Goal: Information Seeking & Learning: Learn about a topic

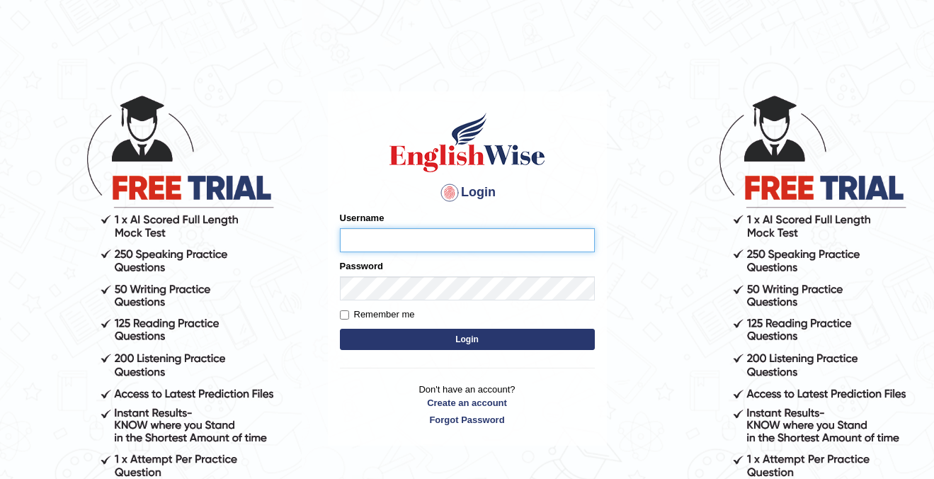
type input "cansu_parramatta"
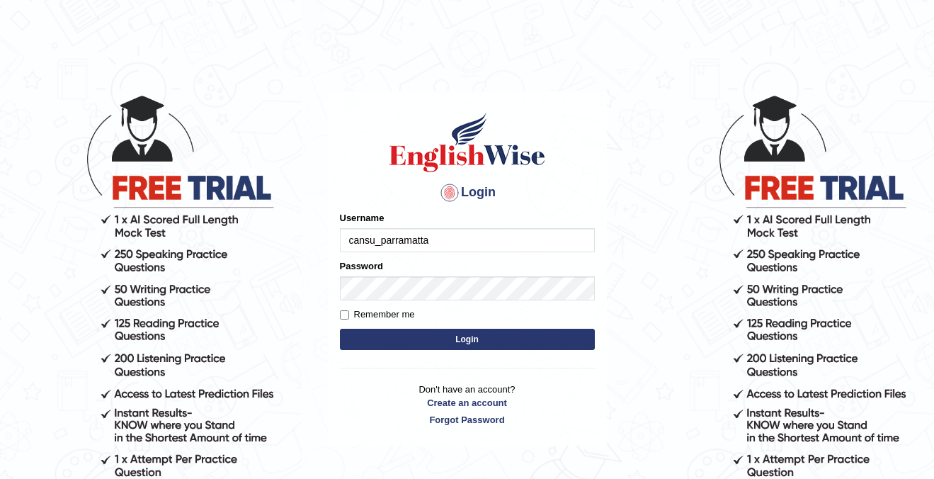
click at [452, 342] on button "Login" at bounding box center [467, 339] width 255 height 21
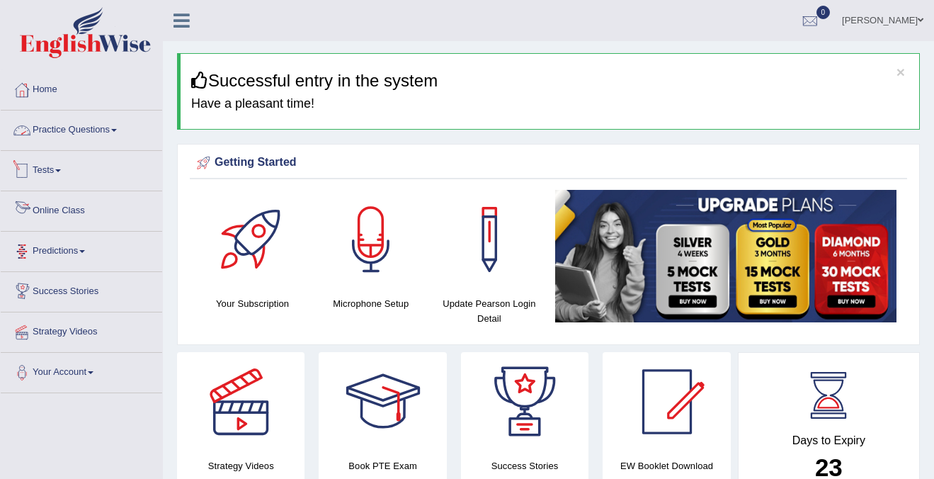
click at [117, 129] on span at bounding box center [114, 130] width 6 height 3
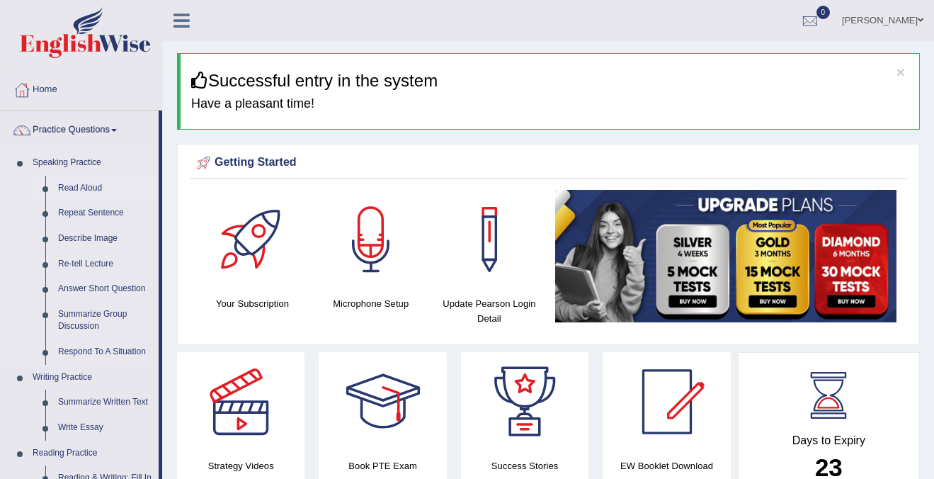
click at [78, 182] on link "Read Aloud" at bounding box center [105, 188] width 107 height 25
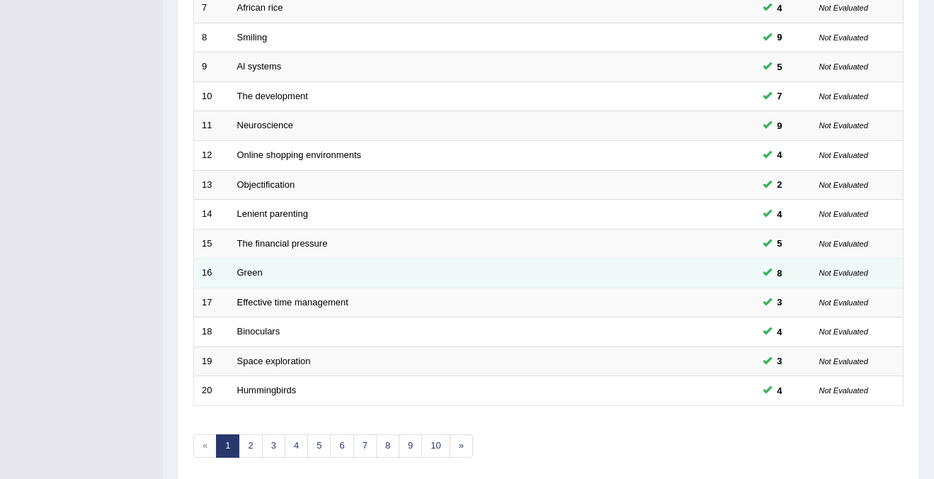
scroll to position [459, 0]
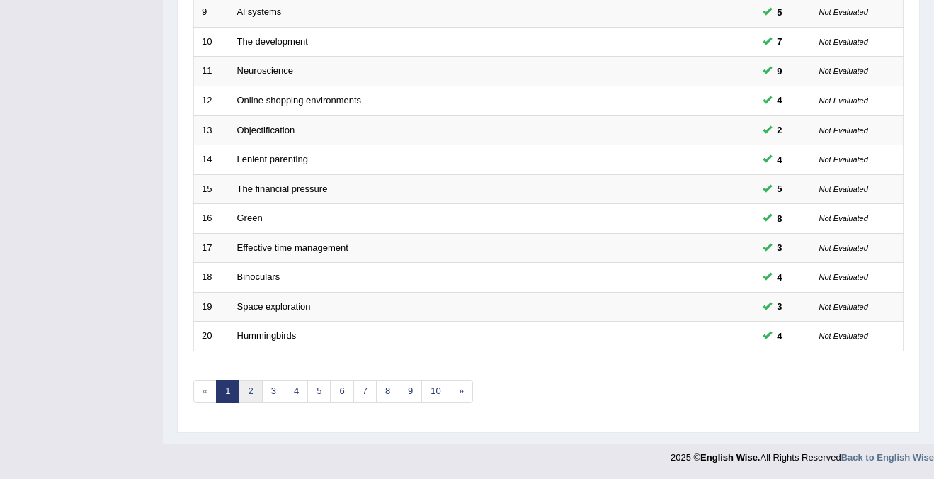
click at [254, 395] on link "2" at bounding box center [250, 391] width 23 height 23
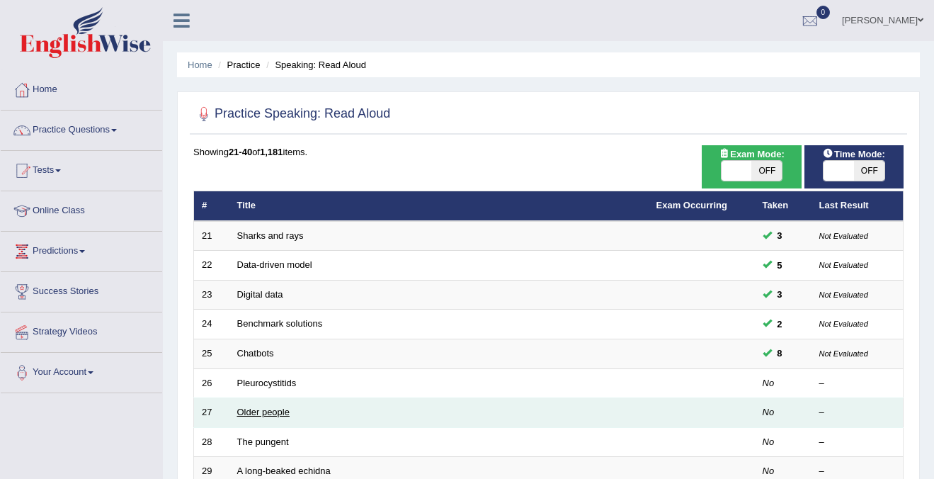
click at [254, 414] on link "Older people" at bounding box center [263, 412] width 52 height 11
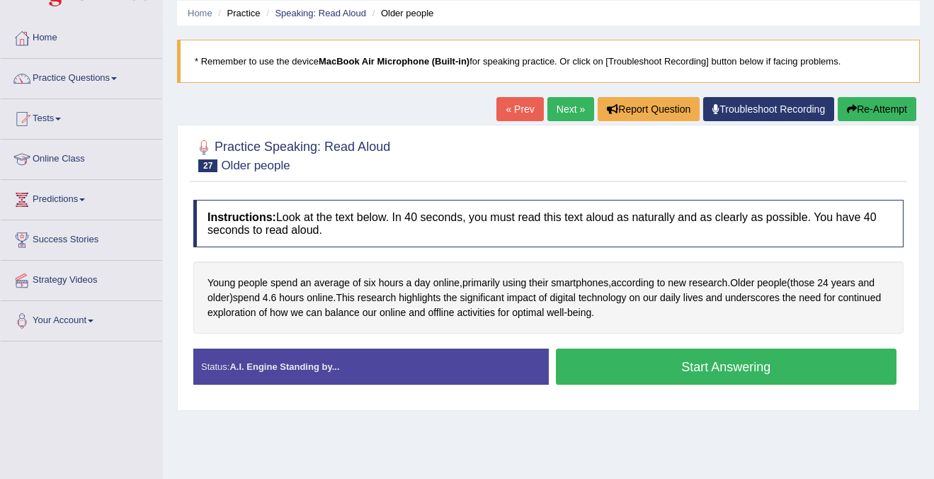
scroll to position [54, 0]
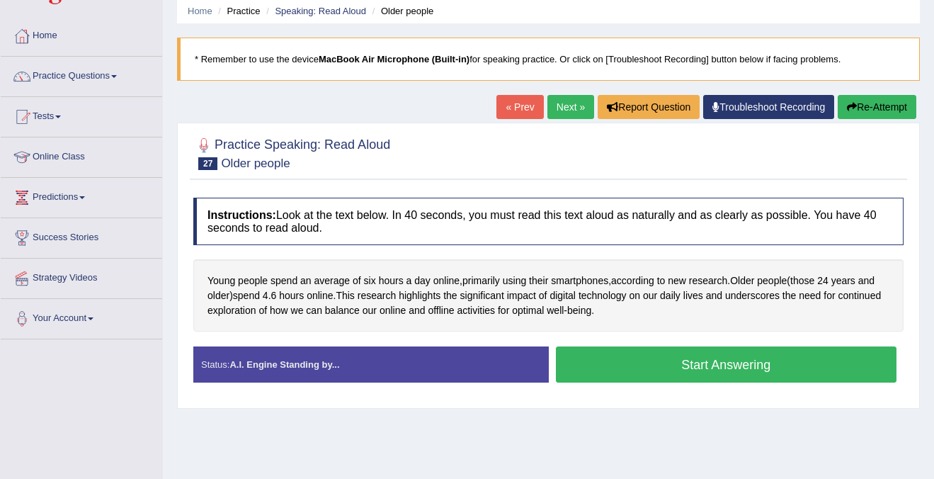
click at [785, 365] on button "Start Answering" at bounding box center [726, 364] width 341 height 36
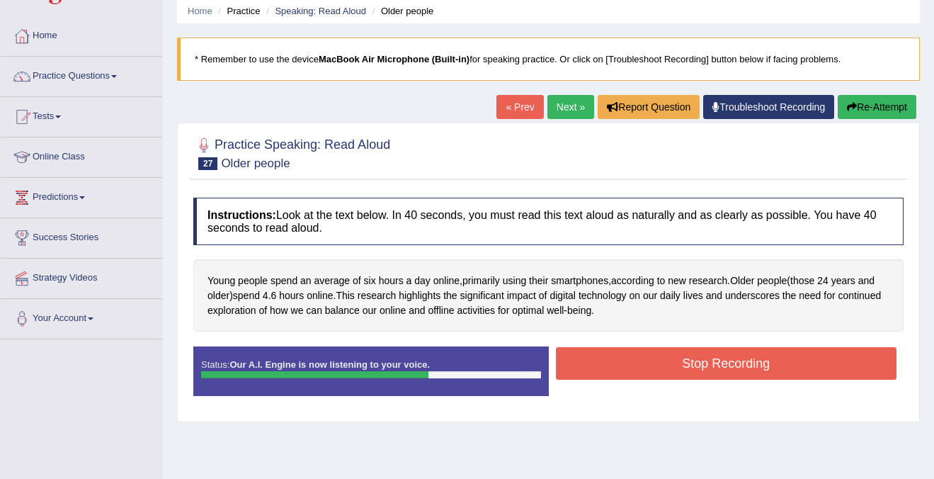
click at [785, 365] on button "Stop Recording" at bounding box center [726, 363] width 341 height 33
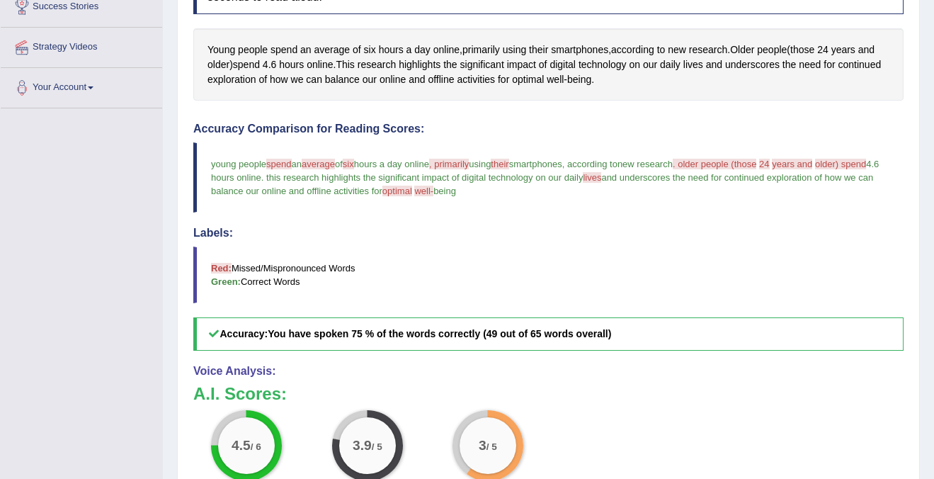
scroll to position [267, 0]
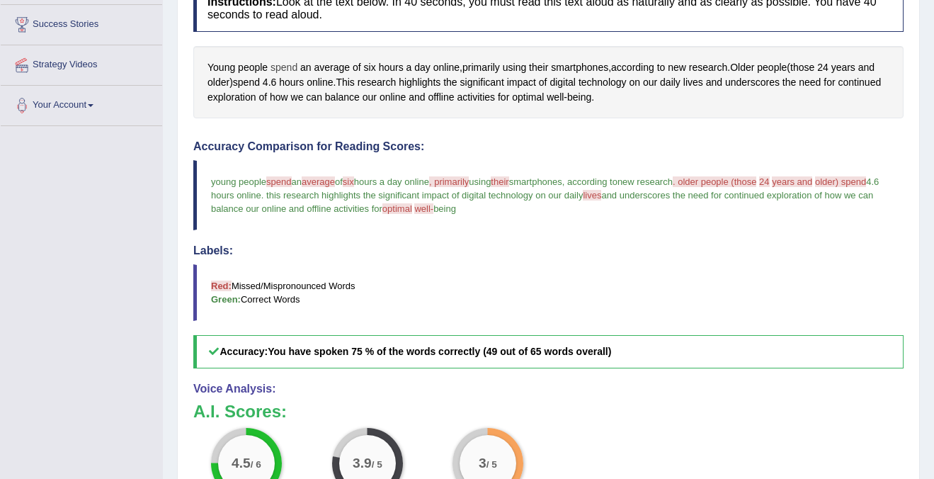
click at [294, 67] on span "spend" at bounding box center [284, 67] width 27 height 15
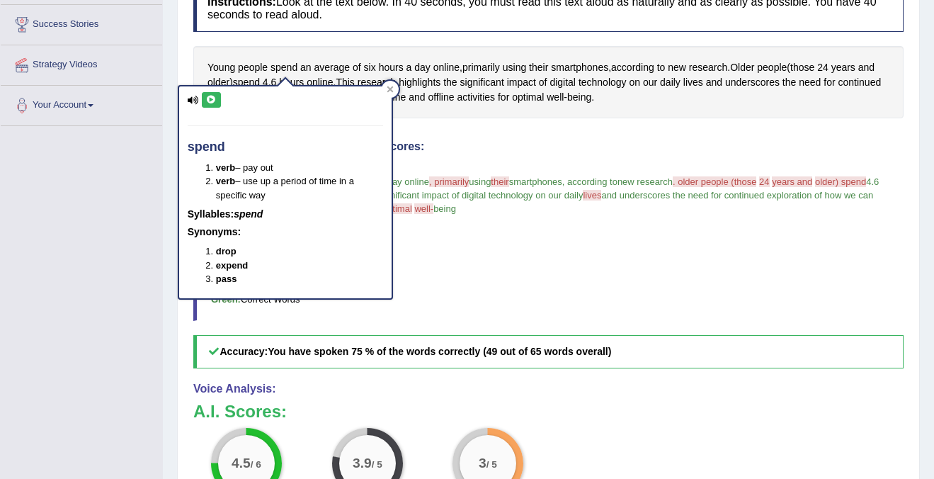
click at [209, 101] on icon at bounding box center [211, 100] width 11 height 8
click at [393, 82] on div "spend verb – pay out verb – use up a period of time in a specific way Syllables…" at bounding box center [285, 188] width 215 height 224
click at [392, 89] on icon at bounding box center [390, 89] width 7 height 7
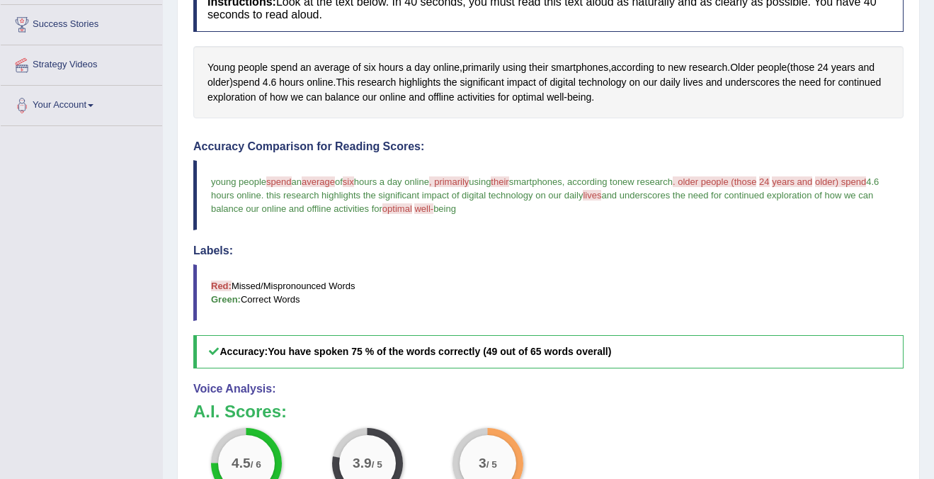
click at [468, 187] on span ", primarily" at bounding box center [449, 181] width 40 height 11
click at [468, 184] on span ", primarily" at bounding box center [449, 181] width 40 height 11
click at [489, 68] on span "primarily" at bounding box center [481, 67] width 38 height 15
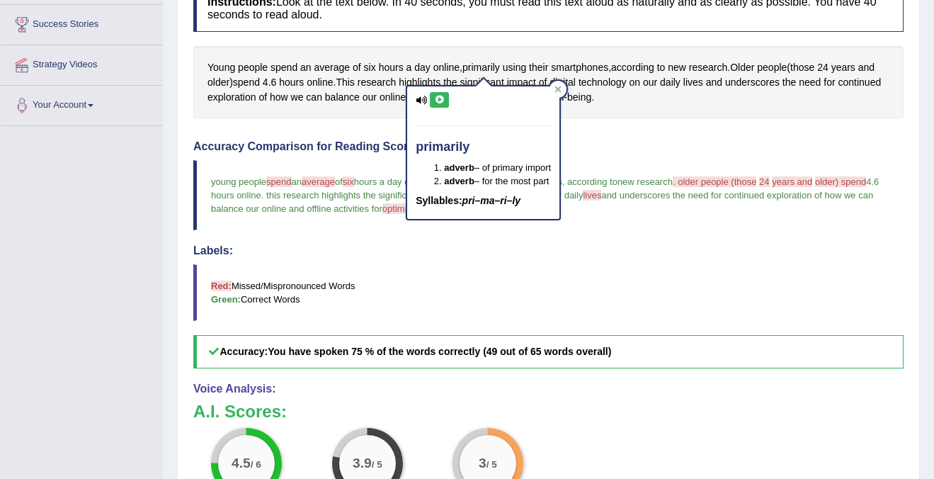
click at [443, 96] on icon at bounding box center [439, 100] width 11 height 8
click at [562, 88] on icon at bounding box center [558, 89] width 7 height 7
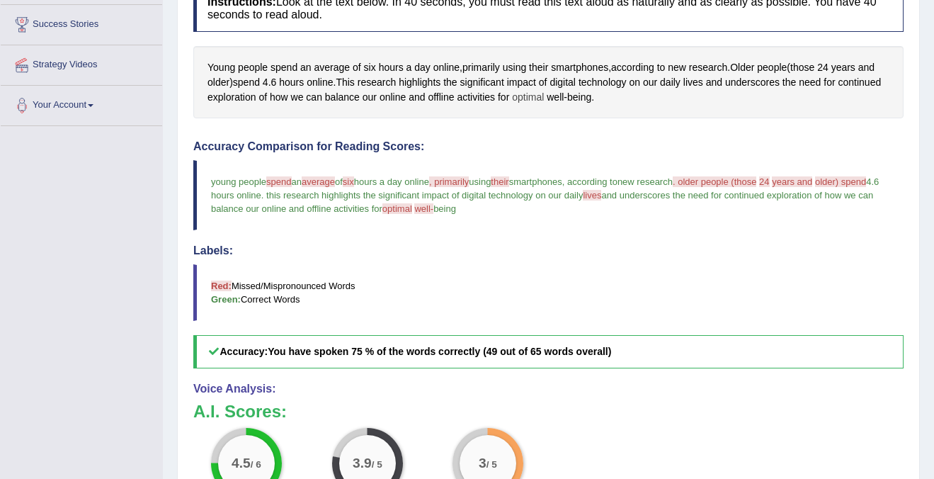
click at [544, 101] on span "optimal" at bounding box center [528, 97] width 32 height 15
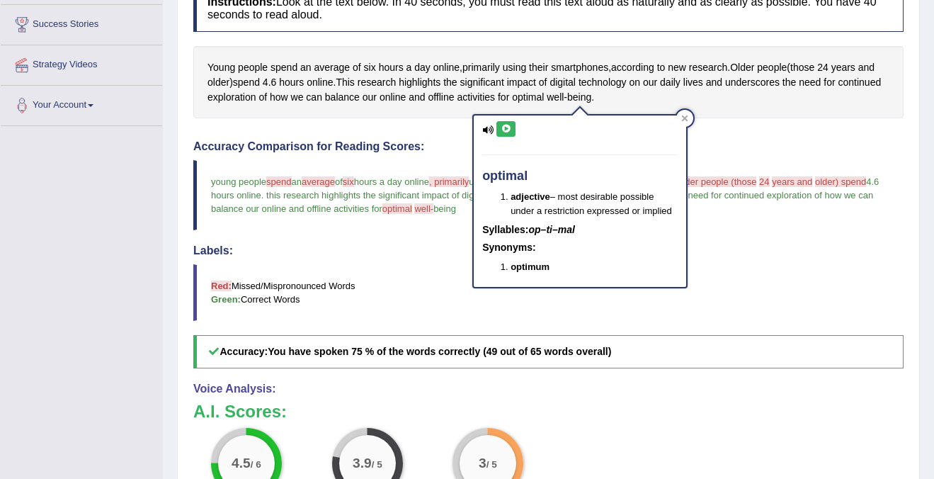
click at [503, 132] on icon at bounding box center [506, 129] width 11 height 8
click at [684, 113] on div at bounding box center [684, 118] width 17 height 17
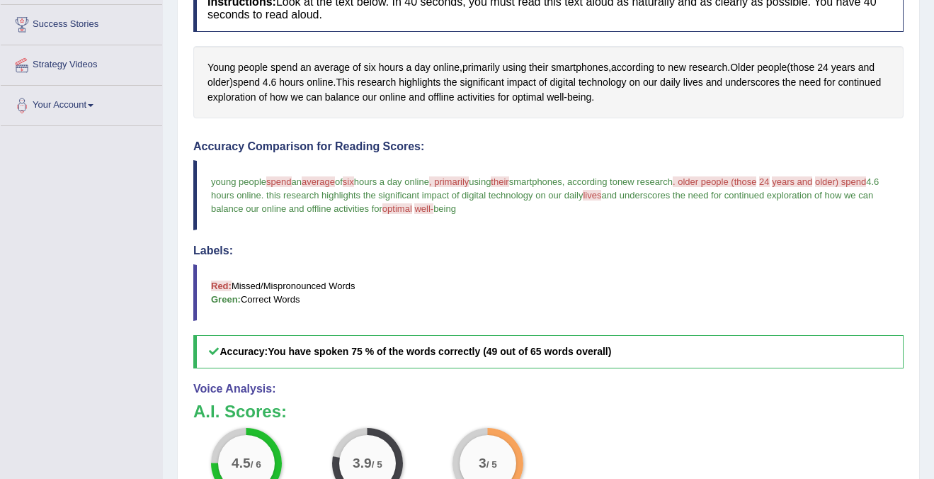
click at [433, 211] on span "well-" at bounding box center [423, 208] width 19 height 11
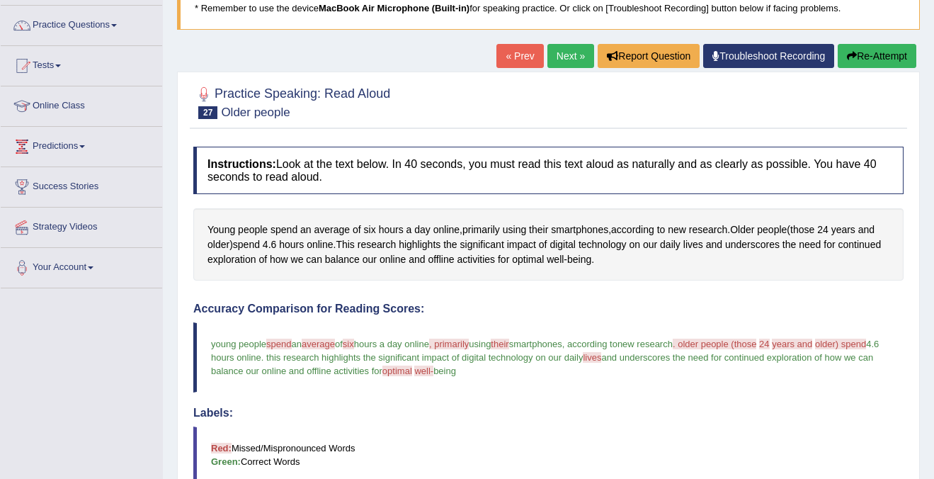
scroll to position [0, 0]
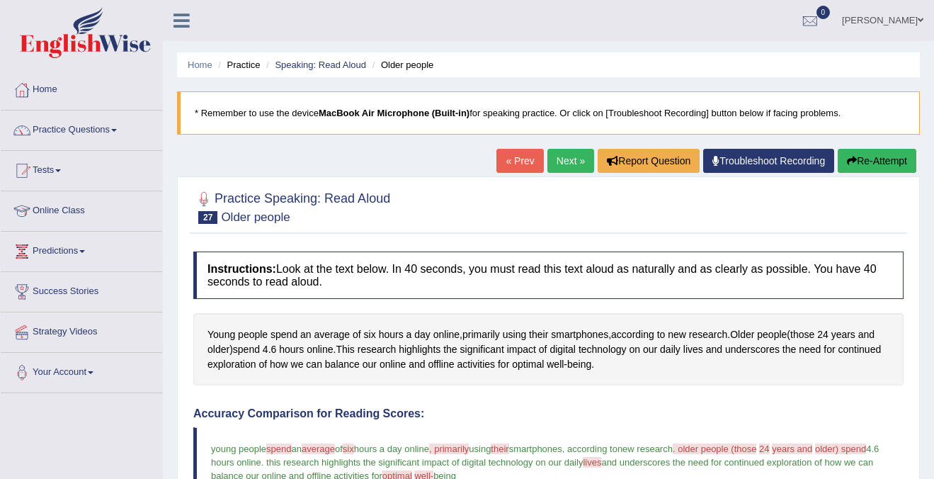
click at [547, 158] on link "Next »" at bounding box center [570, 161] width 47 height 24
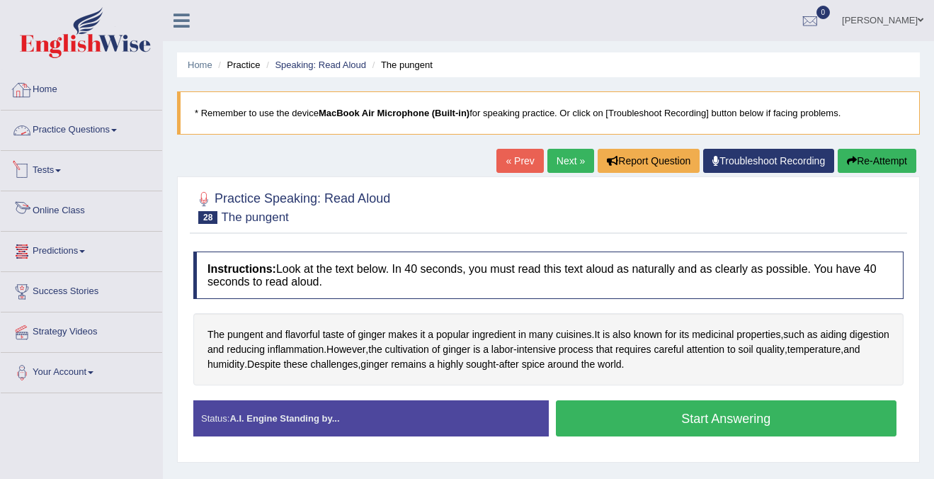
click at [81, 119] on link "Practice Questions" at bounding box center [81, 127] width 161 height 35
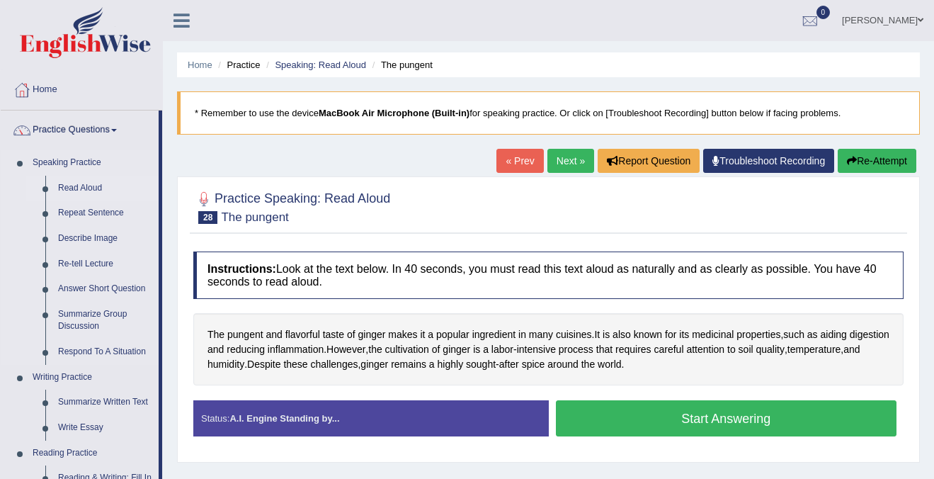
click at [75, 189] on link "Read Aloud" at bounding box center [105, 188] width 107 height 25
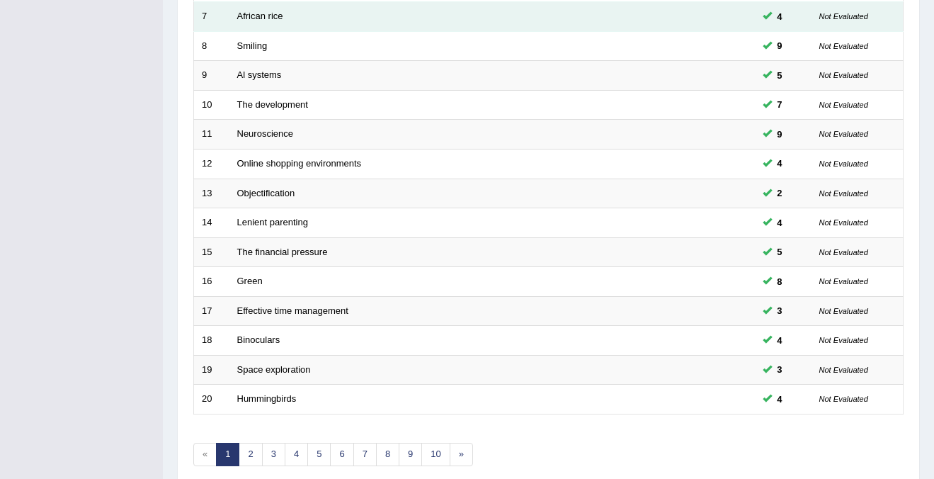
scroll to position [459, 0]
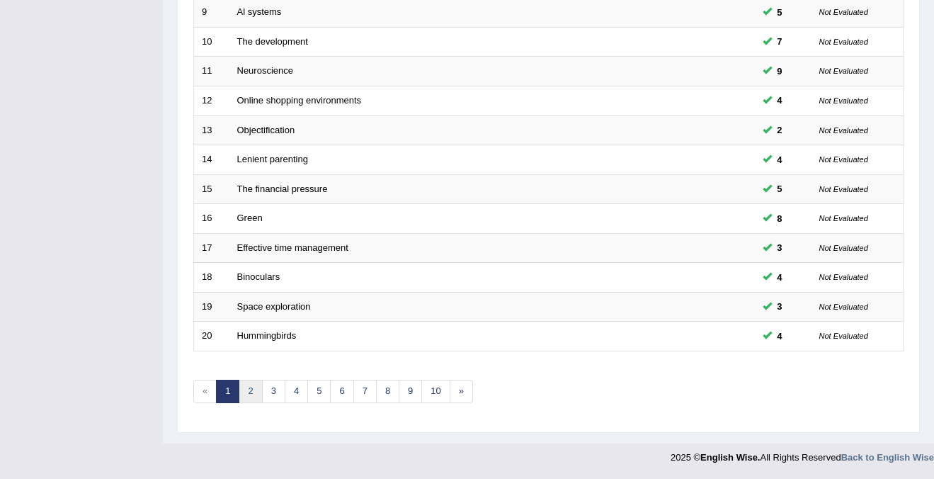
click at [249, 387] on link "2" at bounding box center [250, 391] width 23 height 23
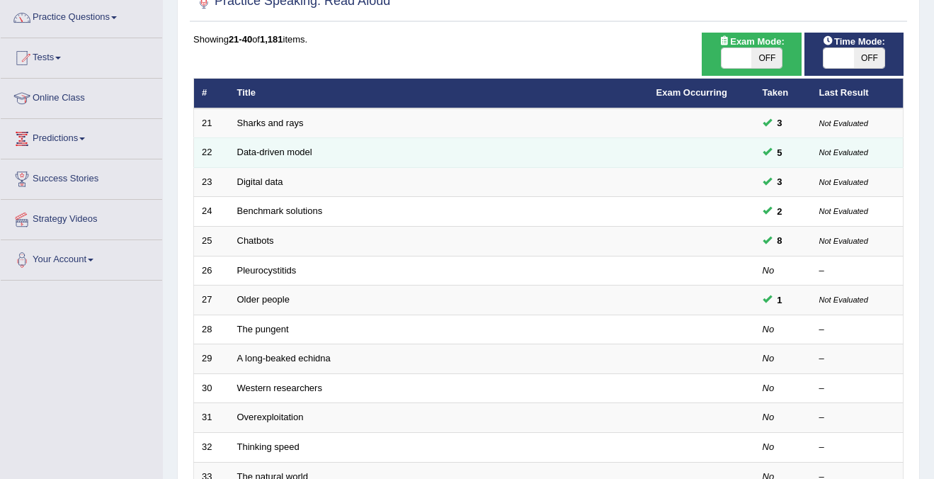
scroll to position [113, 0]
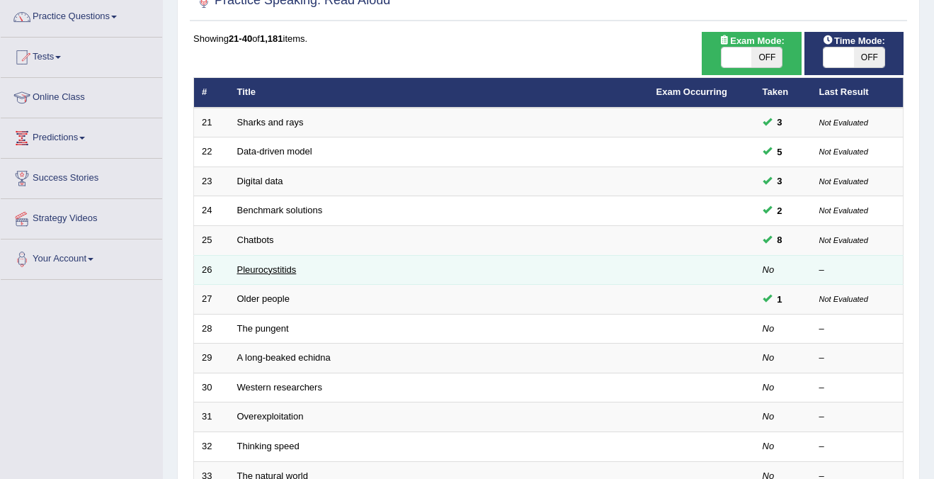
click at [275, 269] on link "Pleurocystitids" at bounding box center [266, 269] width 59 height 11
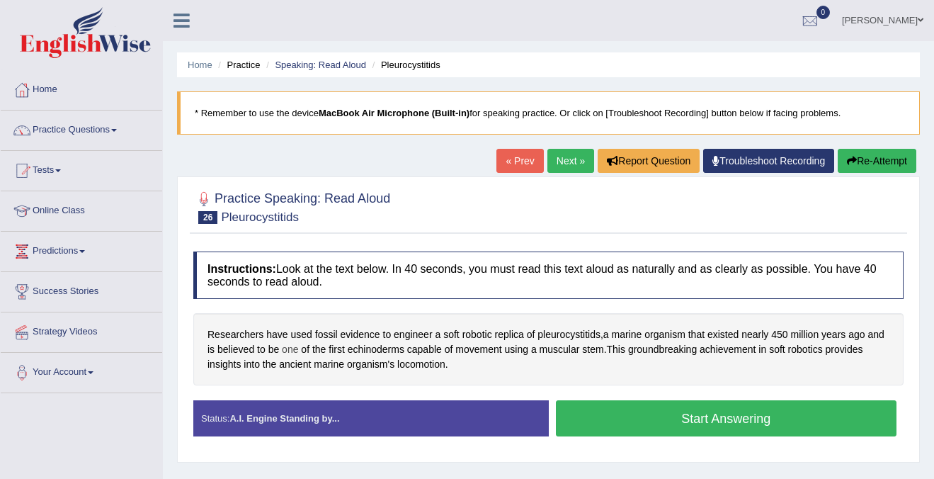
scroll to position [23, 0]
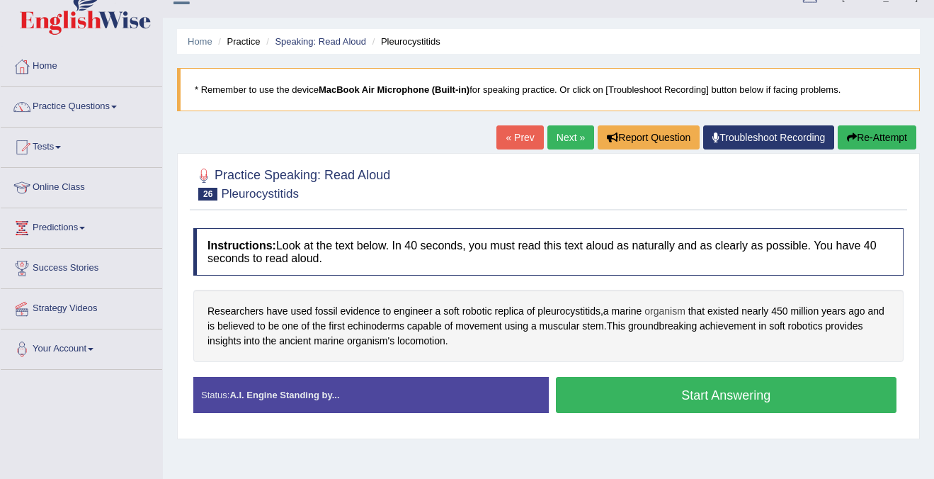
click at [672, 314] on span "organism" at bounding box center [665, 311] width 41 height 15
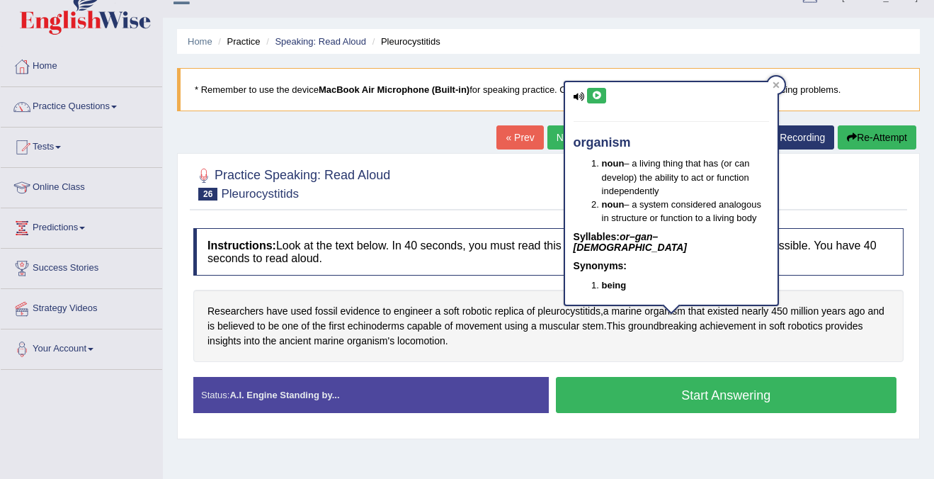
click at [597, 99] on icon at bounding box center [596, 95] width 11 height 8
click at [601, 44] on ul "Home Practice Speaking: Read Aloud Pleurocystitids" at bounding box center [548, 41] width 743 height 25
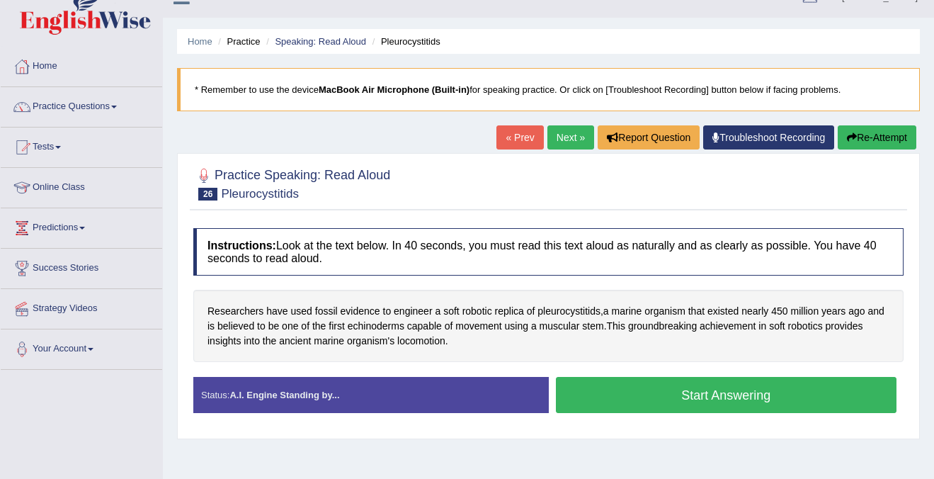
click at [669, 395] on button "Start Answering" at bounding box center [726, 395] width 341 height 36
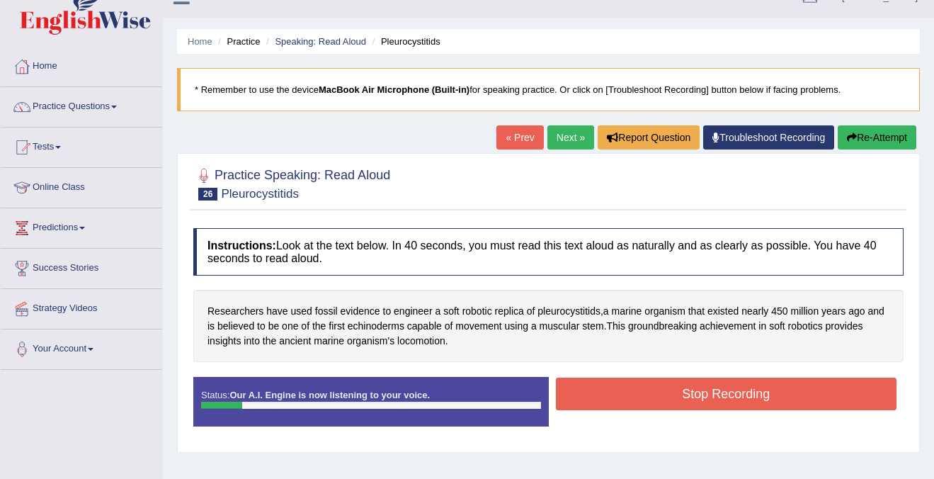
click at [880, 141] on button "Re-Attempt" at bounding box center [877, 137] width 79 height 24
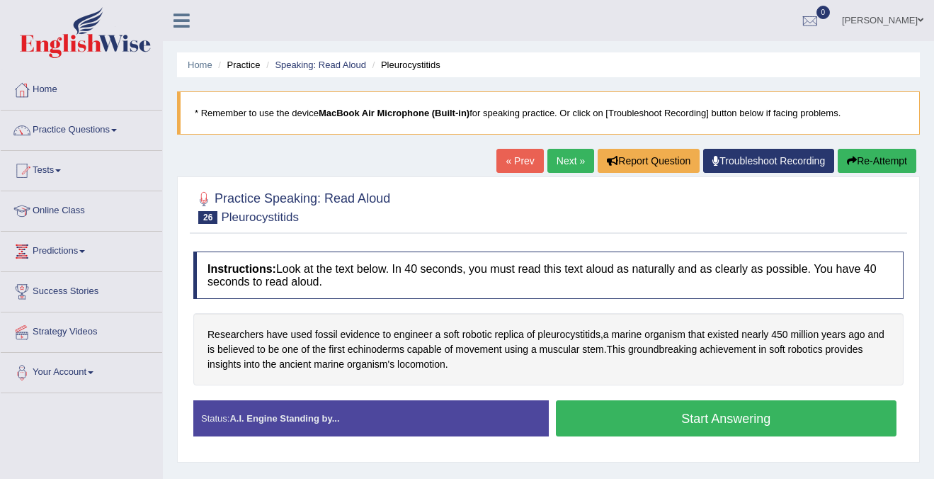
click at [723, 429] on button "Start Answering" at bounding box center [726, 418] width 341 height 36
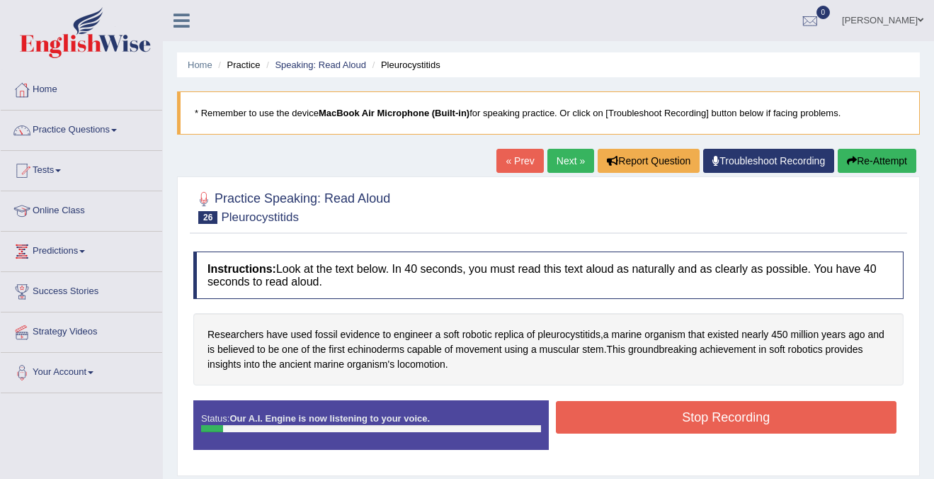
click at [704, 417] on button "Stop Recording" at bounding box center [726, 417] width 341 height 33
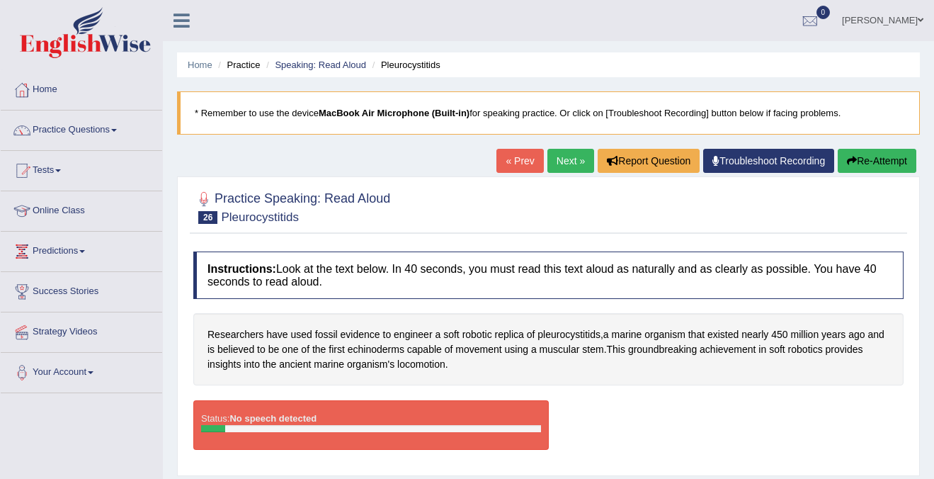
click at [871, 161] on button "Re-Attempt" at bounding box center [877, 161] width 79 height 24
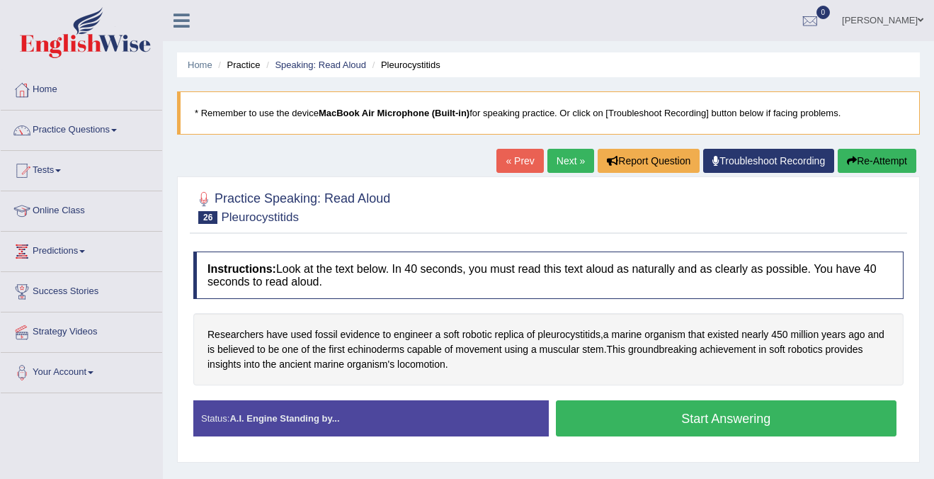
click at [748, 414] on button "Start Answering" at bounding box center [726, 418] width 341 height 36
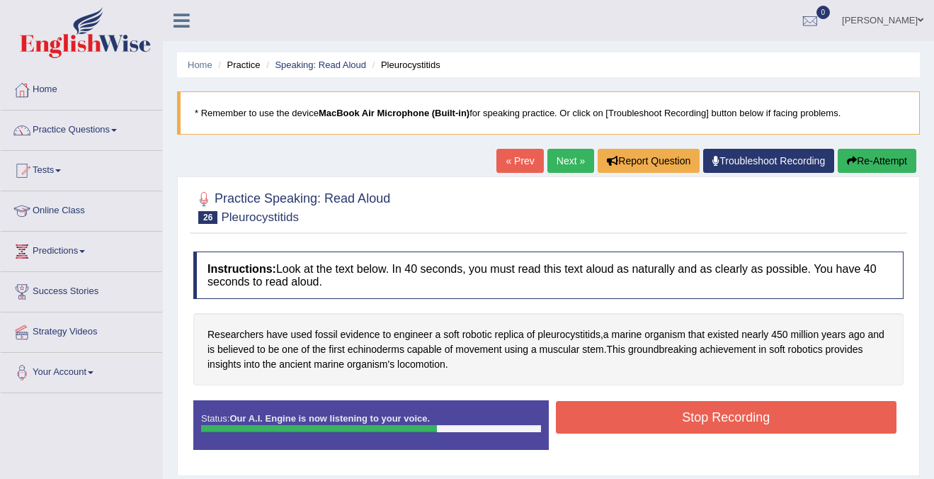
click at [807, 421] on button "Stop Recording" at bounding box center [726, 417] width 341 height 33
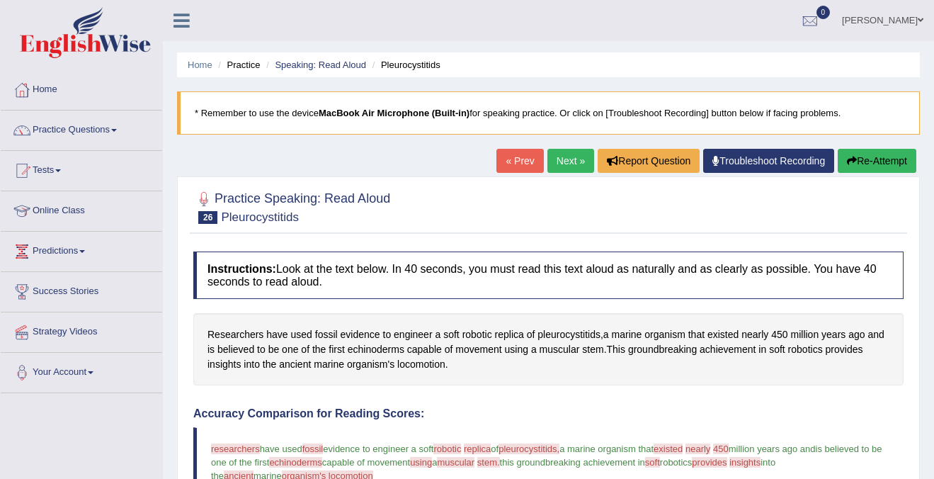
click at [550, 158] on link "Next »" at bounding box center [570, 161] width 47 height 24
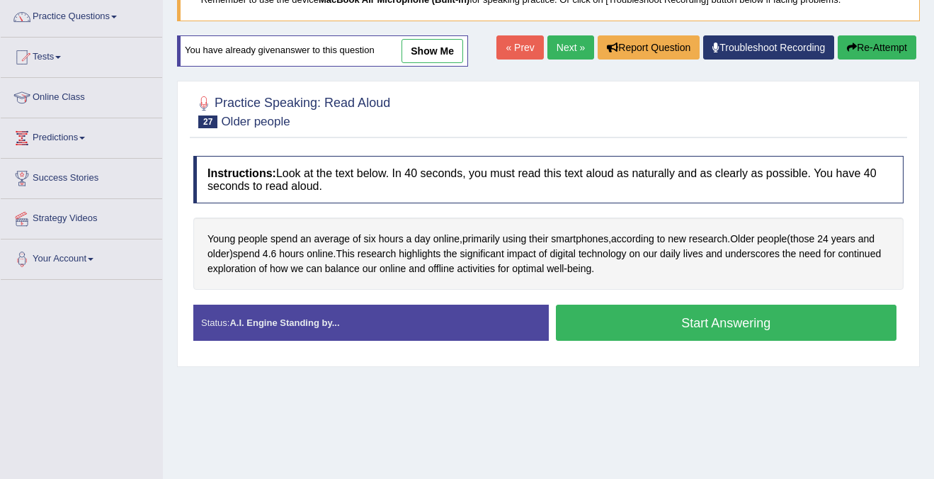
scroll to position [114, 0]
click at [559, 45] on link "Next »" at bounding box center [570, 47] width 47 height 24
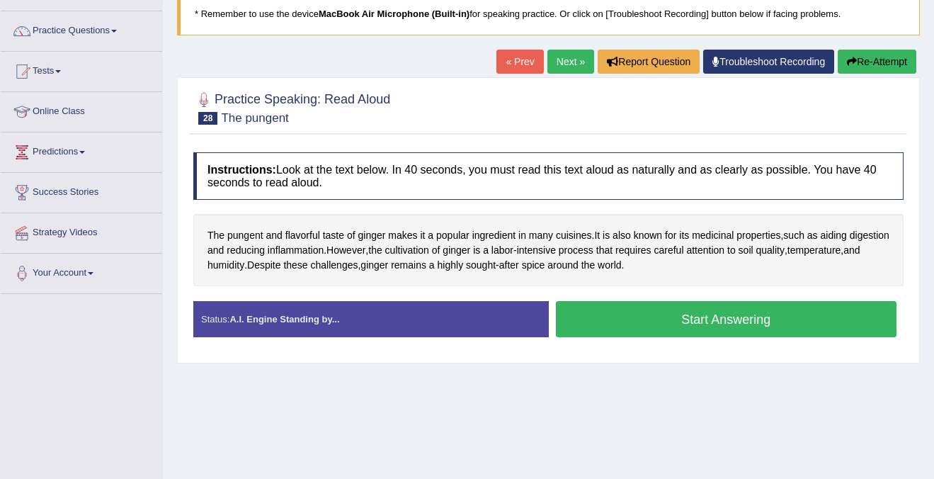
scroll to position [108, 0]
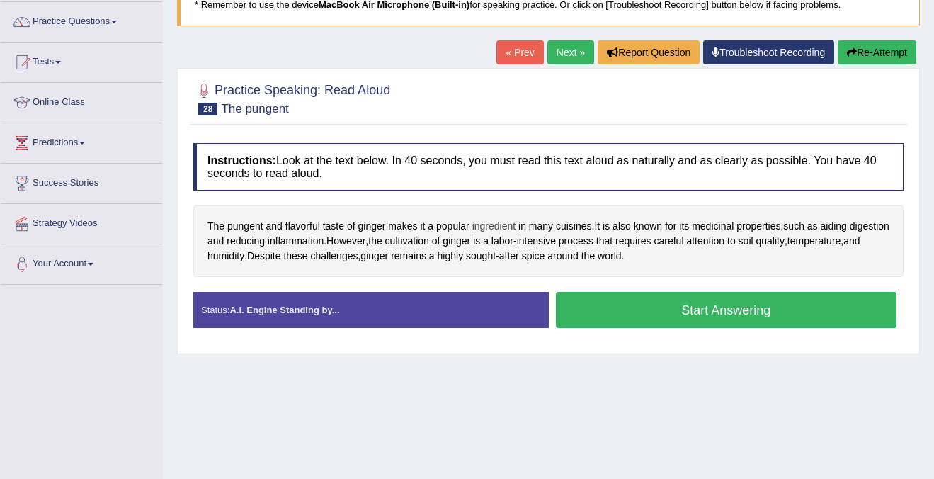
click at [501, 228] on span "ingredient" at bounding box center [494, 226] width 44 height 15
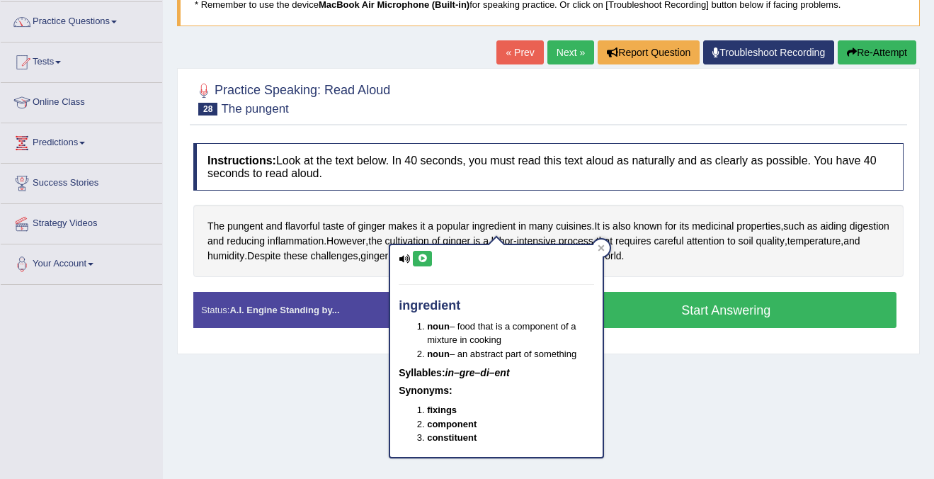
click at [419, 259] on icon at bounding box center [422, 258] width 11 height 8
click at [604, 248] on icon at bounding box center [601, 247] width 7 height 7
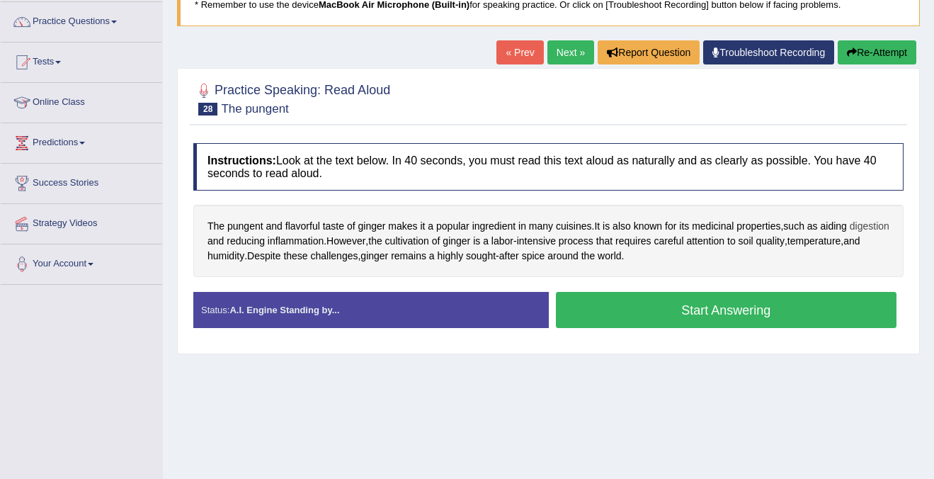
click at [850, 234] on span "digestion" at bounding box center [870, 226] width 40 height 15
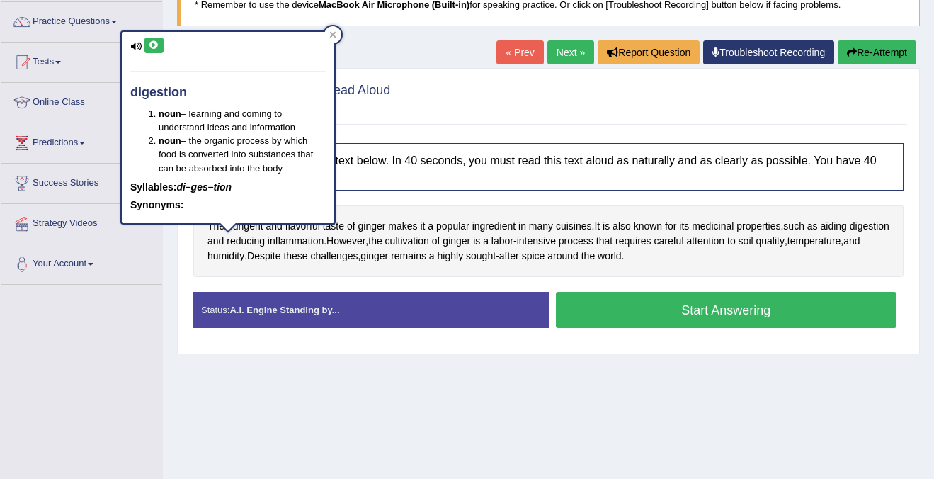
click at [152, 41] on icon at bounding box center [154, 45] width 11 height 8
click at [339, 34] on div at bounding box center [332, 34] width 17 height 17
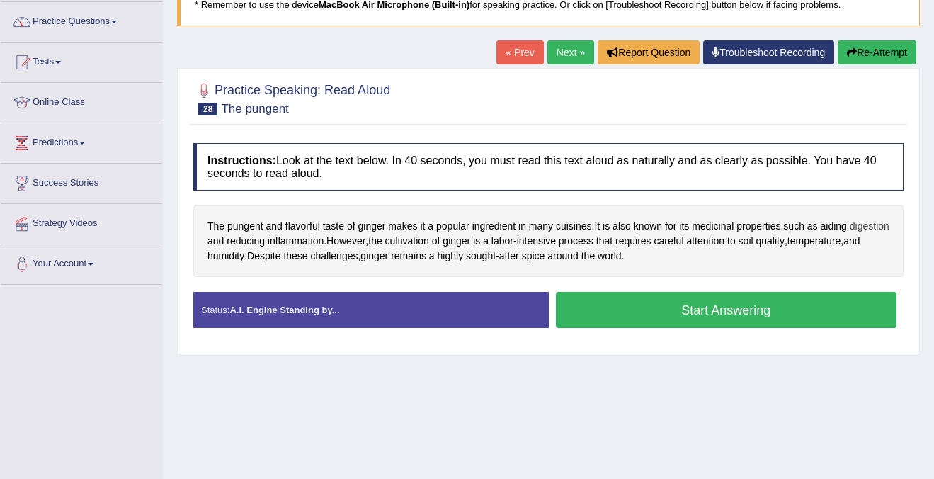
click at [850, 234] on span "digestion" at bounding box center [870, 226] width 40 height 15
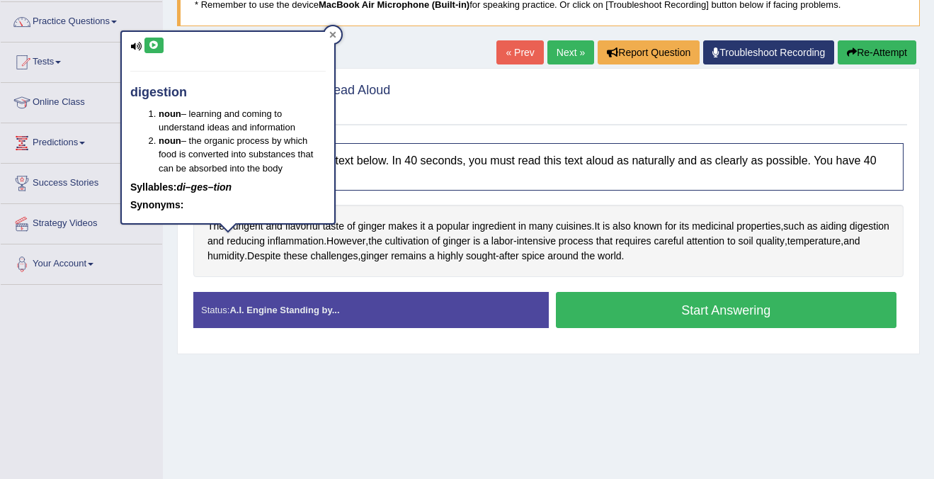
click at [334, 34] on icon at bounding box center [333, 35] width 6 height 6
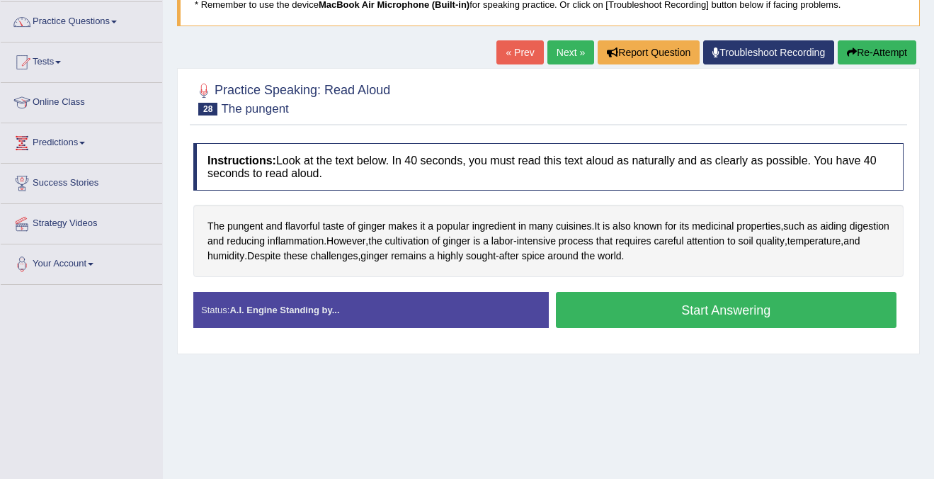
click at [699, 307] on button "Start Answering" at bounding box center [726, 310] width 341 height 36
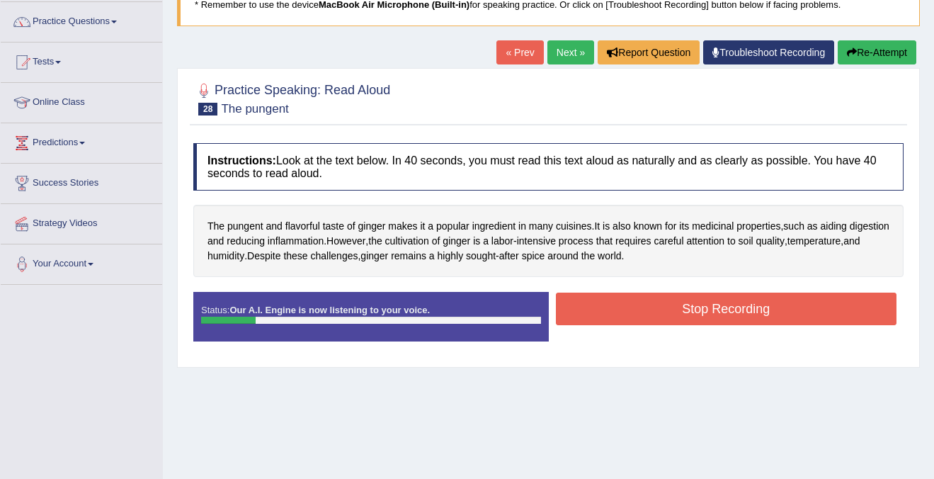
click at [707, 298] on button "Stop Recording" at bounding box center [726, 309] width 341 height 33
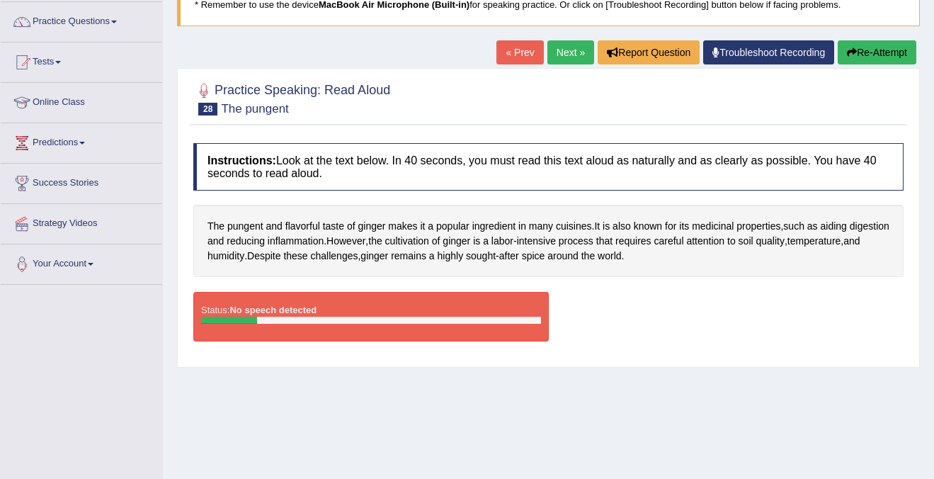
click at [873, 50] on button "Re-Attempt" at bounding box center [877, 52] width 79 height 24
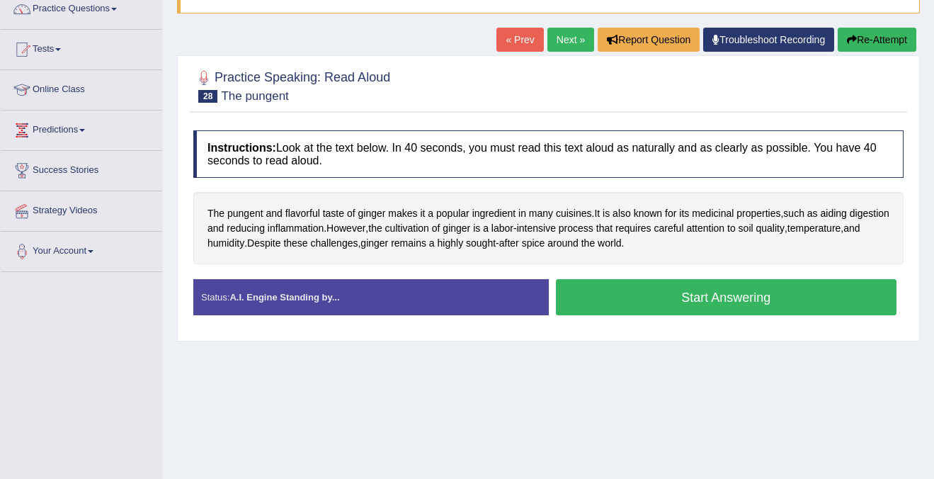
scroll to position [110, 0]
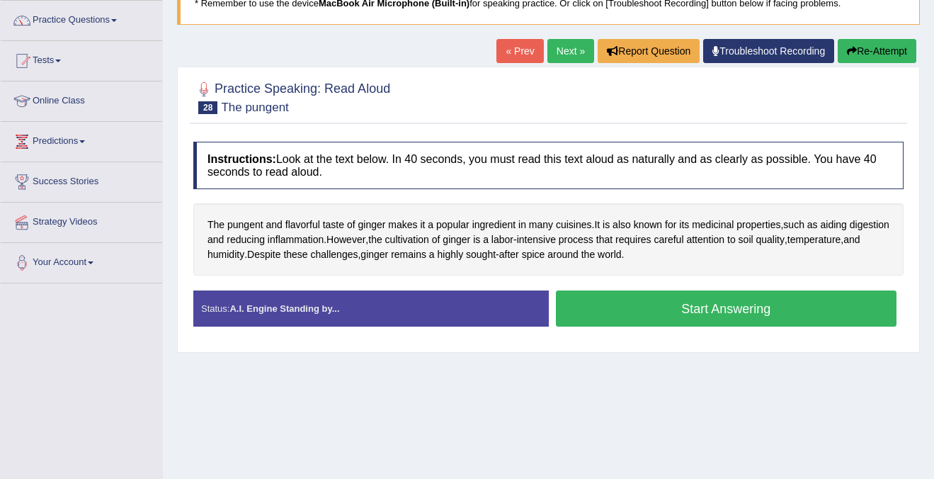
click at [697, 300] on button "Start Answering" at bounding box center [726, 308] width 341 height 36
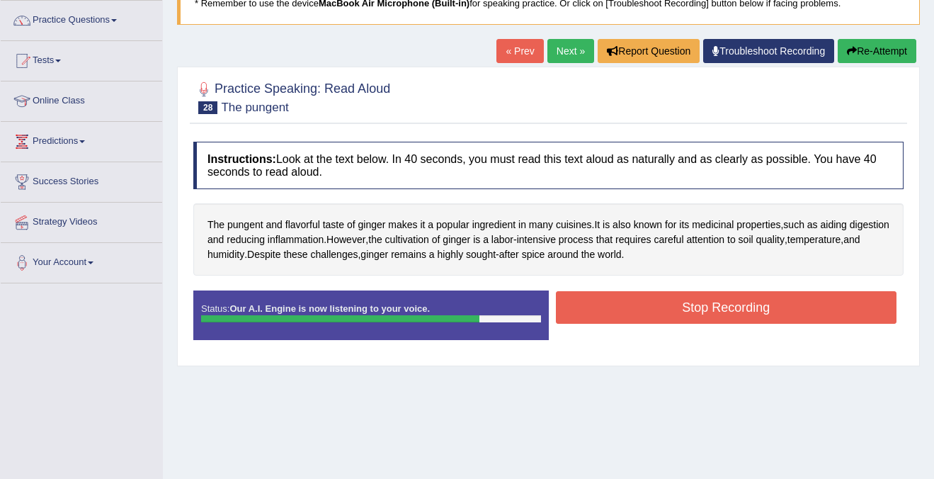
click at [697, 300] on button "Stop Recording" at bounding box center [726, 307] width 341 height 33
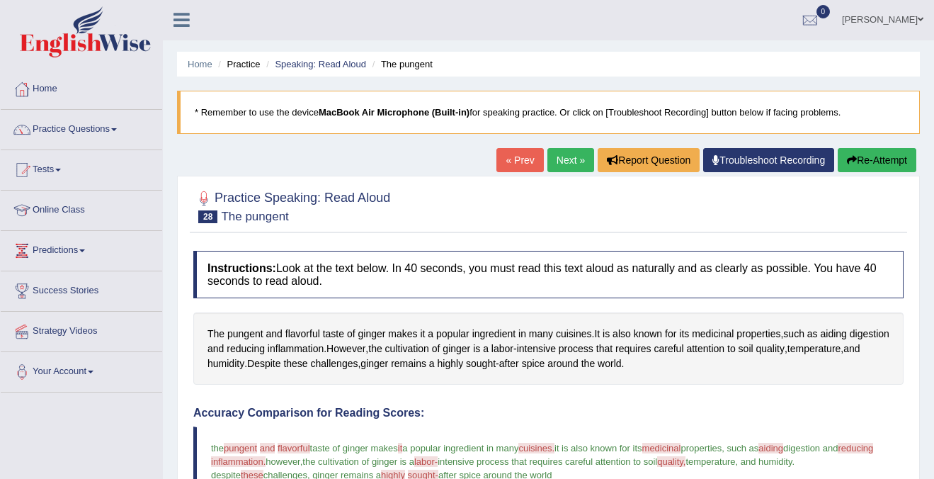
scroll to position [0, 0]
click at [561, 165] on link "Next »" at bounding box center [570, 161] width 47 height 24
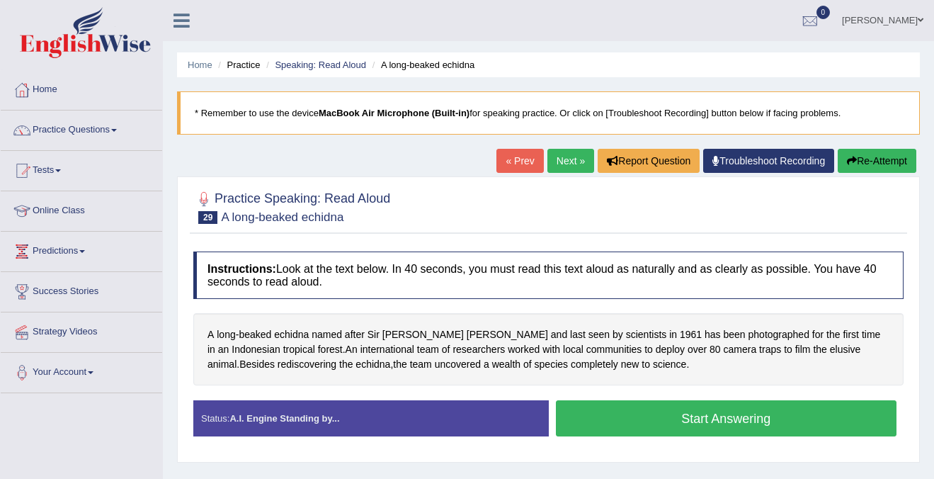
drag, startPoint x: 224, startPoint y: 200, endPoint x: 413, endPoint y: 205, distance: 189.2
click at [413, 205] on div "Practice Speaking: Read Aloud 29 A long-beaked echidna" at bounding box center [548, 209] width 717 height 50
